Goal: Find specific page/section: Find specific page/section

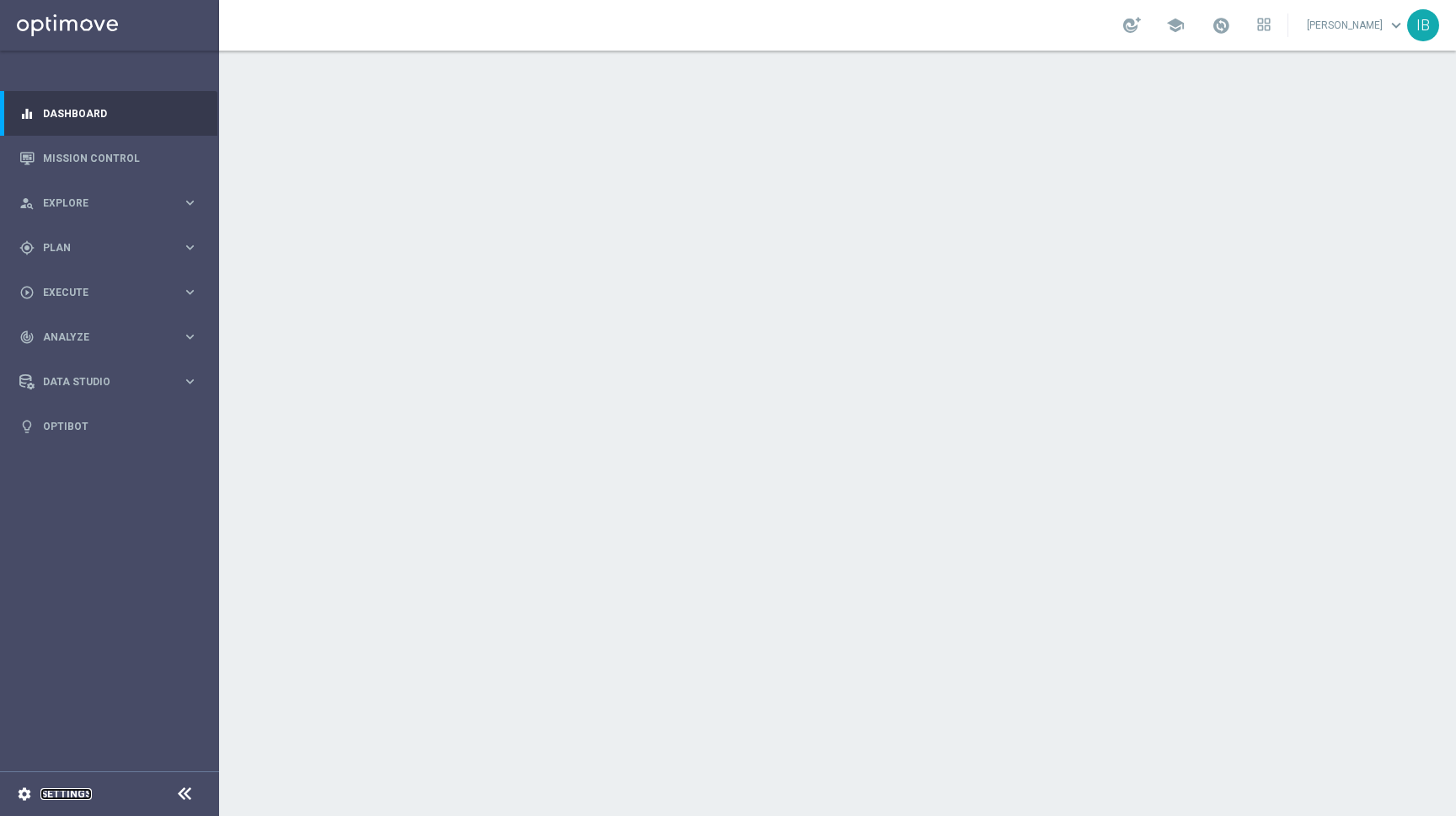
click at [71, 797] on link "Settings" at bounding box center [66, 794] width 52 height 10
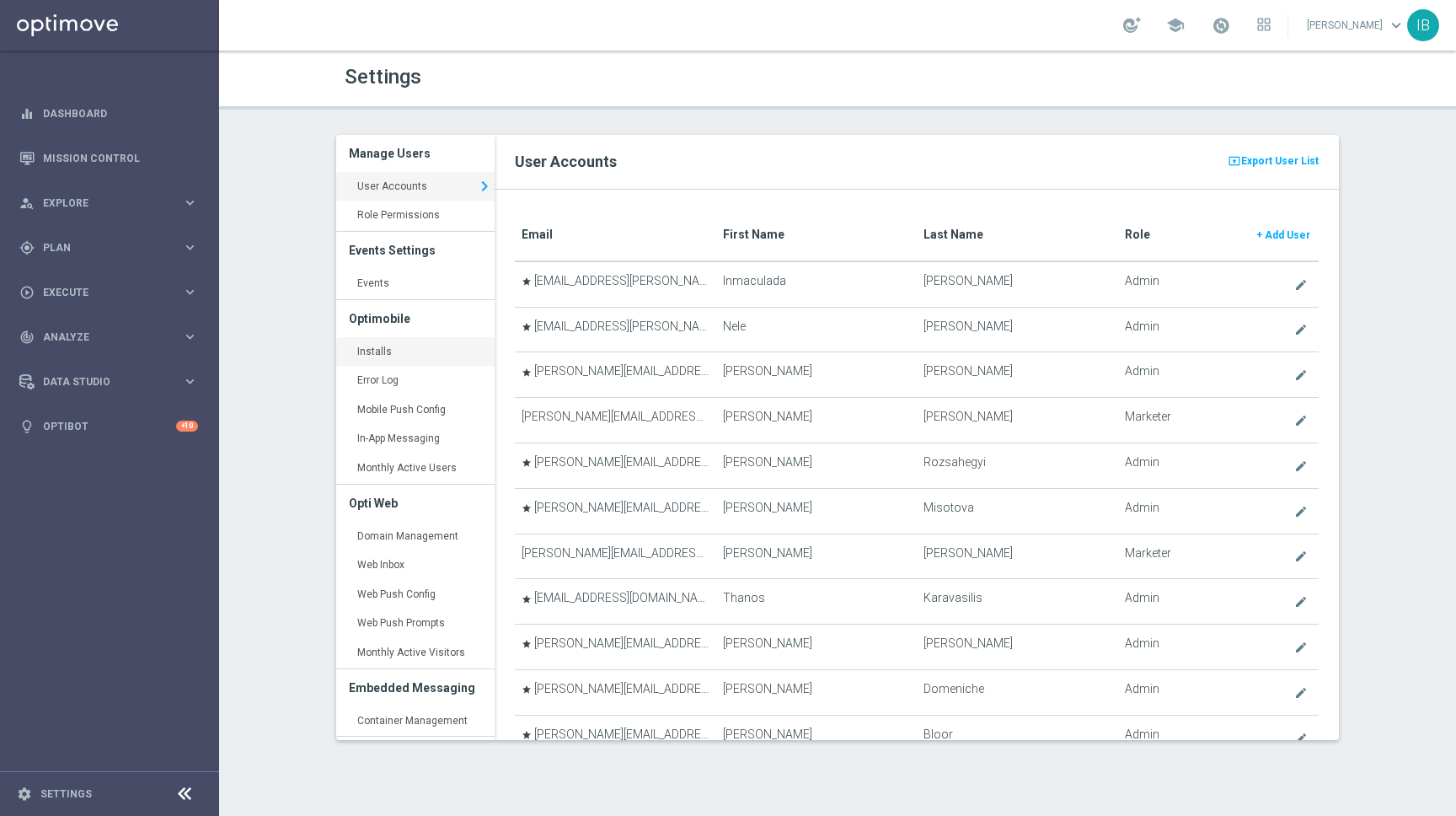
click at [386, 350] on link "Installs keyboard_arrow_right" at bounding box center [415, 352] width 158 height 30
